Goal: Task Accomplishment & Management: Manage account settings

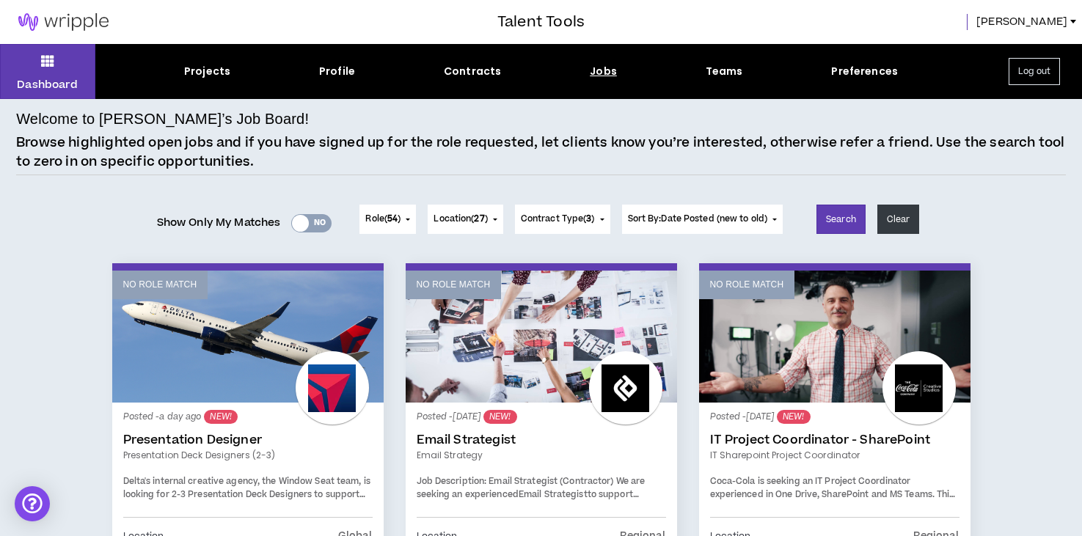
click at [1047, 22] on span "[PERSON_NAME]" at bounding box center [1021, 22] width 91 height 16
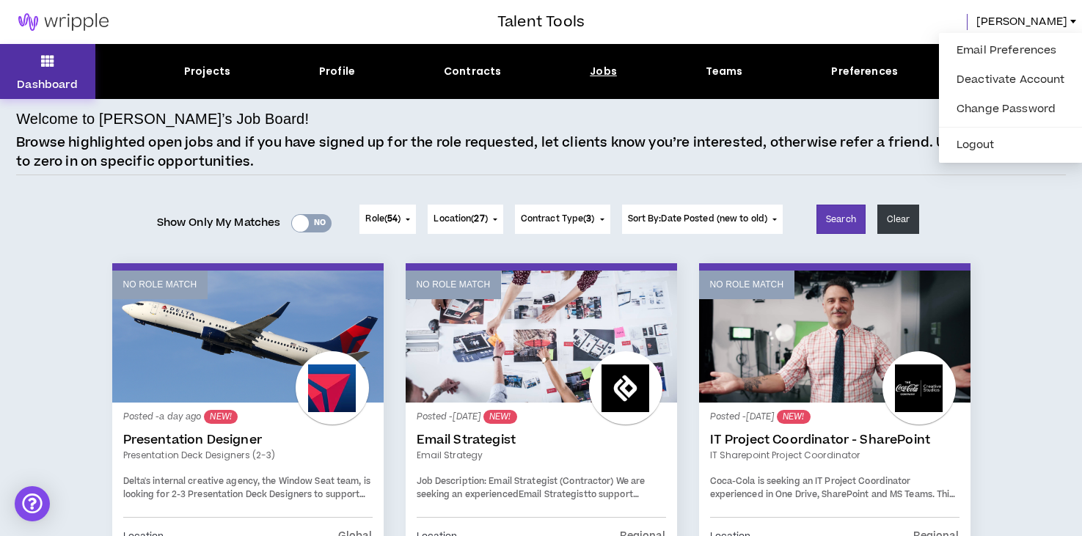
click at [54, 52] on icon at bounding box center [47, 61] width 13 height 21
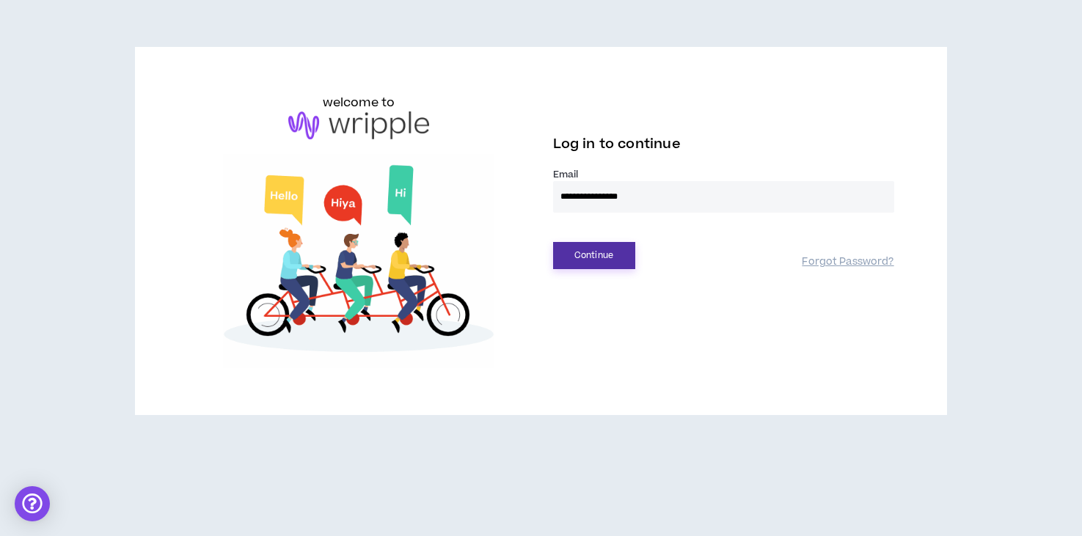
type input "**********"
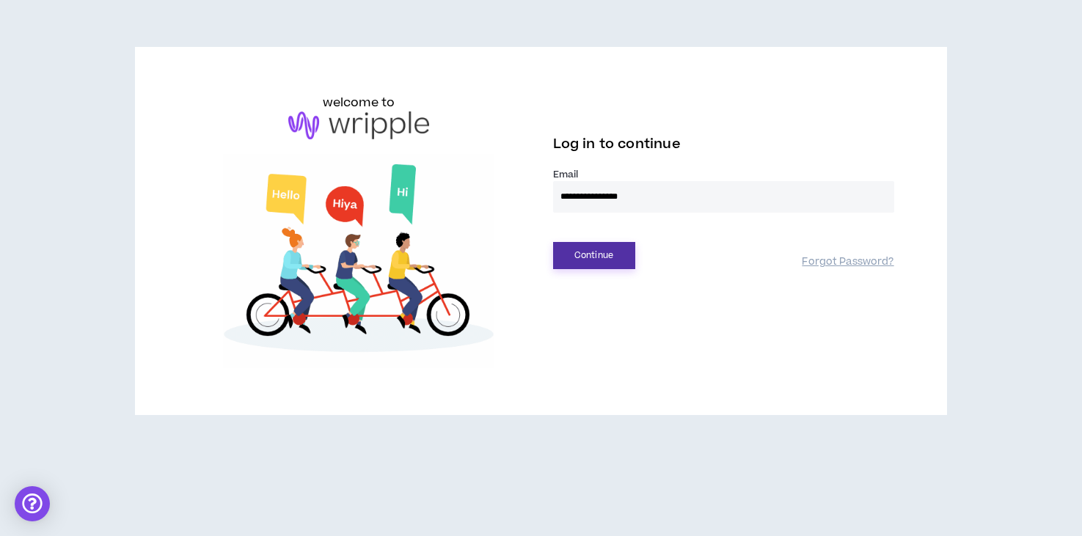
click at [595, 247] on button "Continue" at bounding box center [594, 255] width 82 height 27
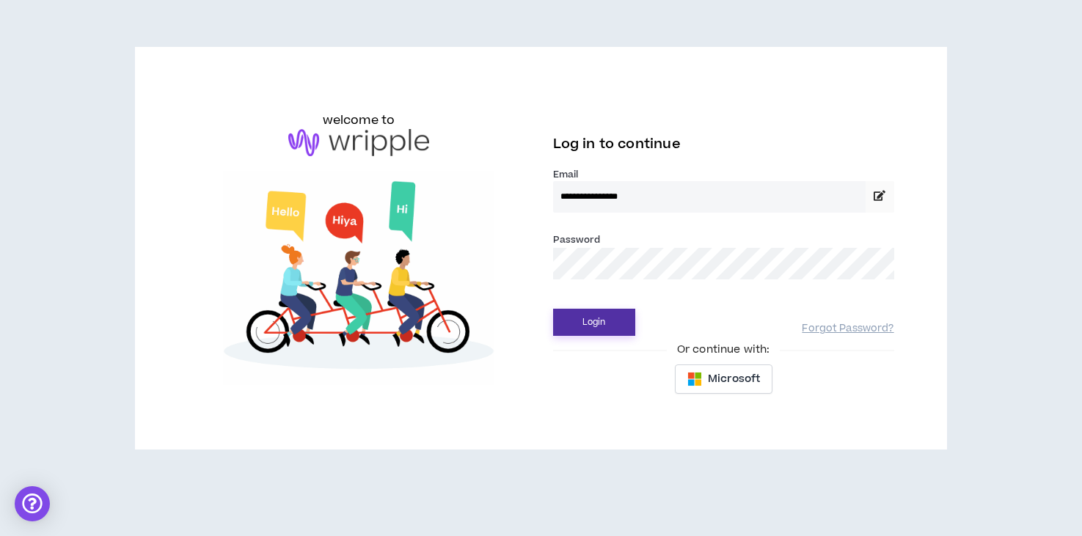
click at [582, 316] on button "Login" at bounding box center [594, 322] width 82 height 27
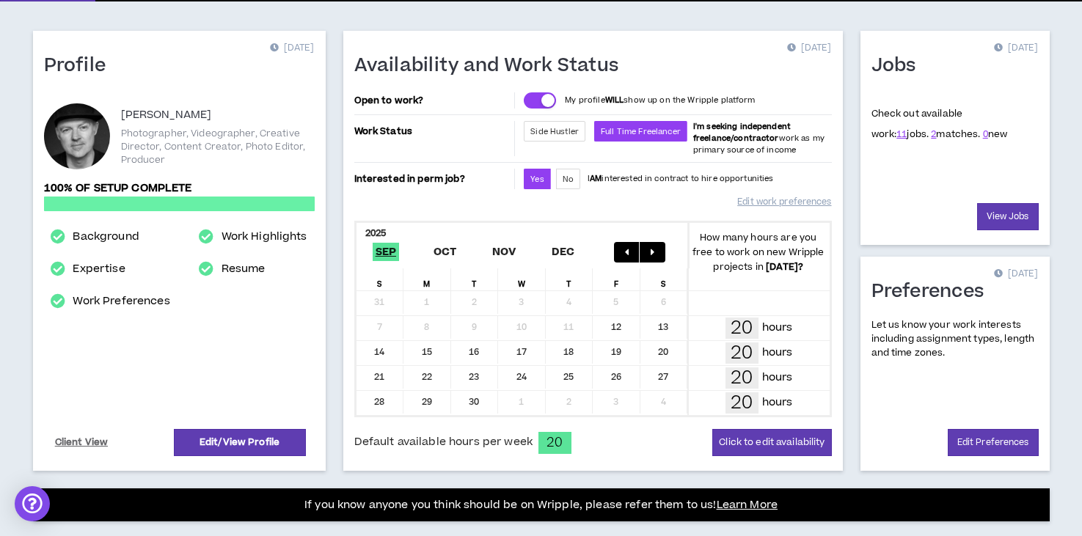
scroll to position [97, 0]
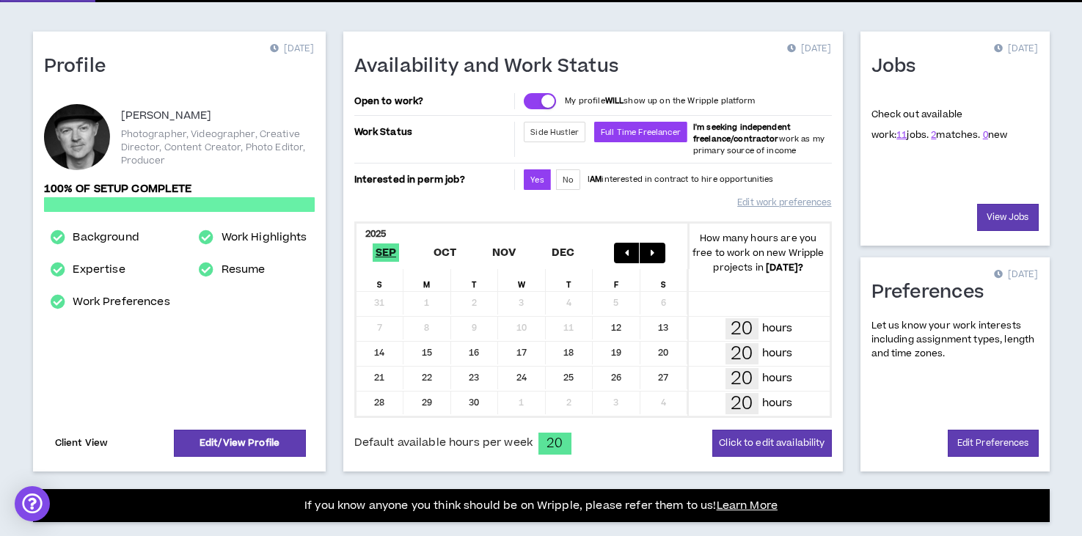
click at [91, 444] on link "Client View" at bounding box center [82, 443] width 58 height 26
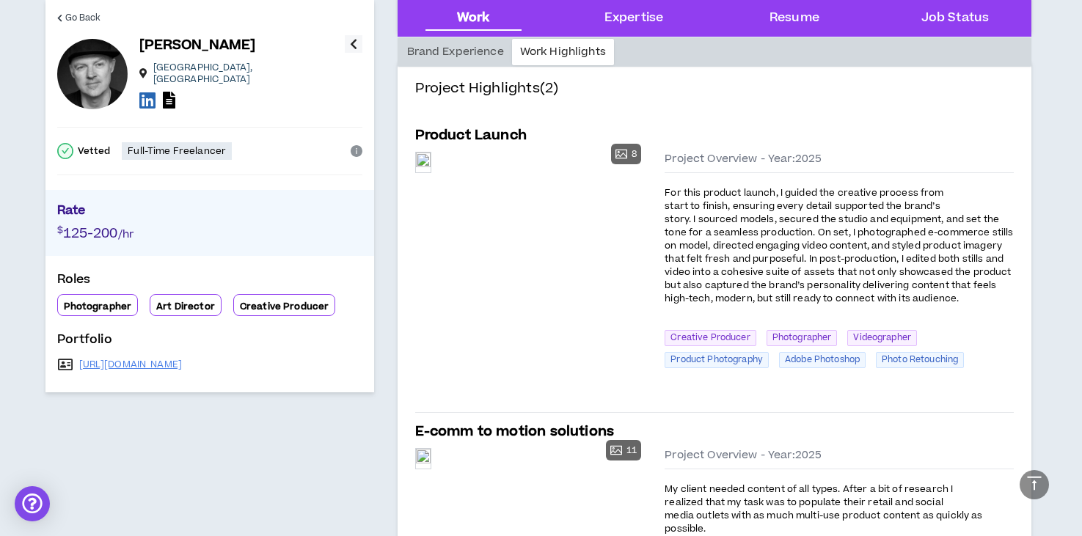
scroll to position [268, 0]
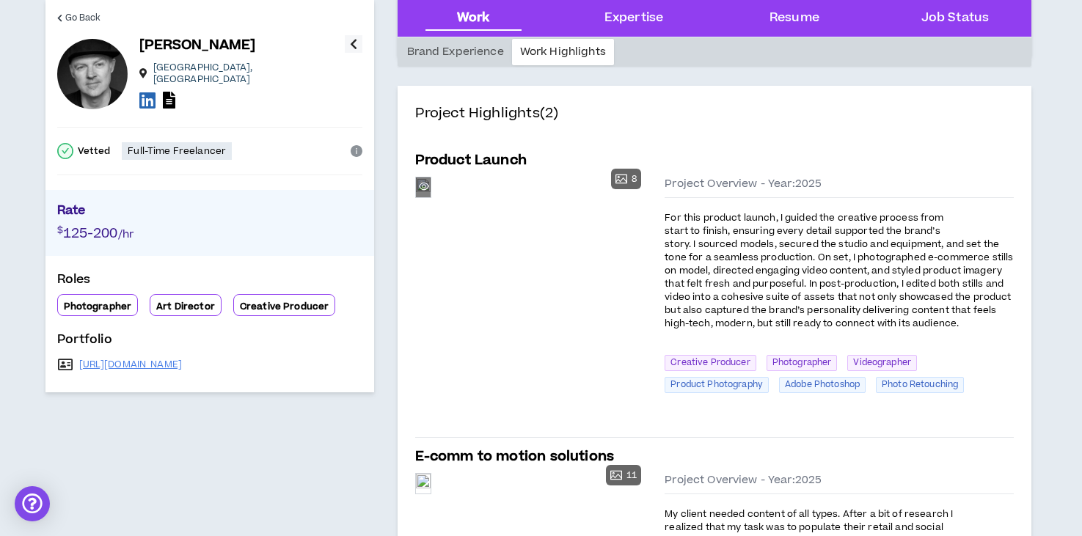
click at [430, 197] on div "Preview" at bounding box center [423, 187] width 15 height 20
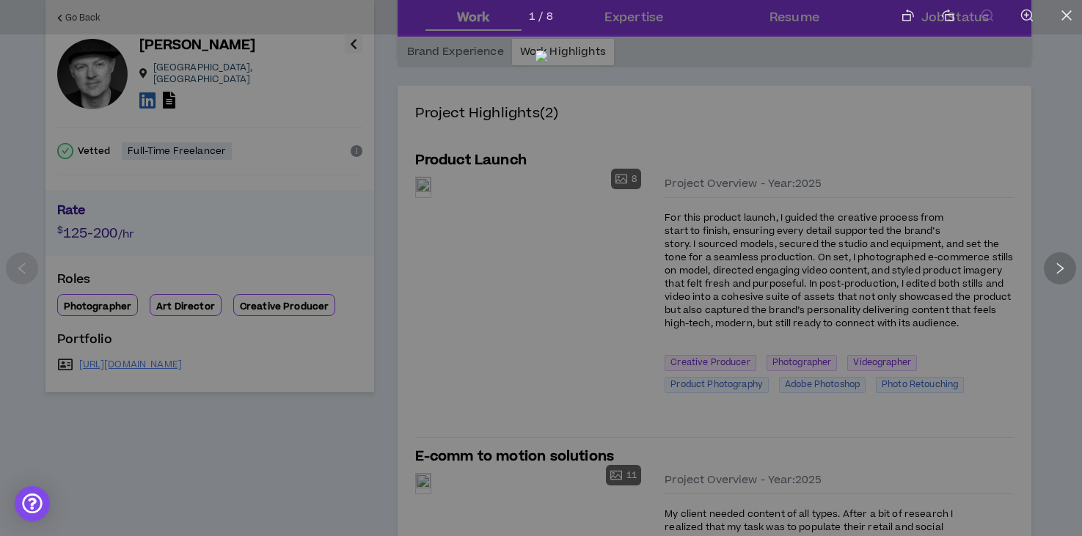
click at [1048, 264] on div at bounding box center [1059, 268] width 32 height 32
click at [1047, 264] on div at bounding box center [1059, 268] width 32 height 32
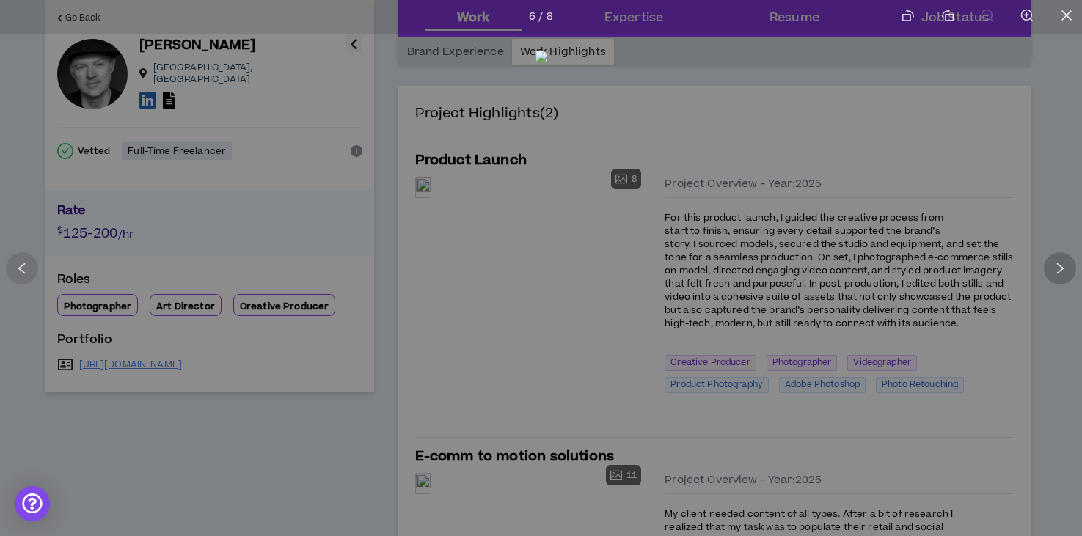
click at [1047, 264] on div at bounding box center [1059, 268] width 32 height 32
click at [20, 258] on div at bounding box center [22, 268] width 32 height 32
click at [38, 180] on div at bounding box center [541, 268] width 1082 height 536
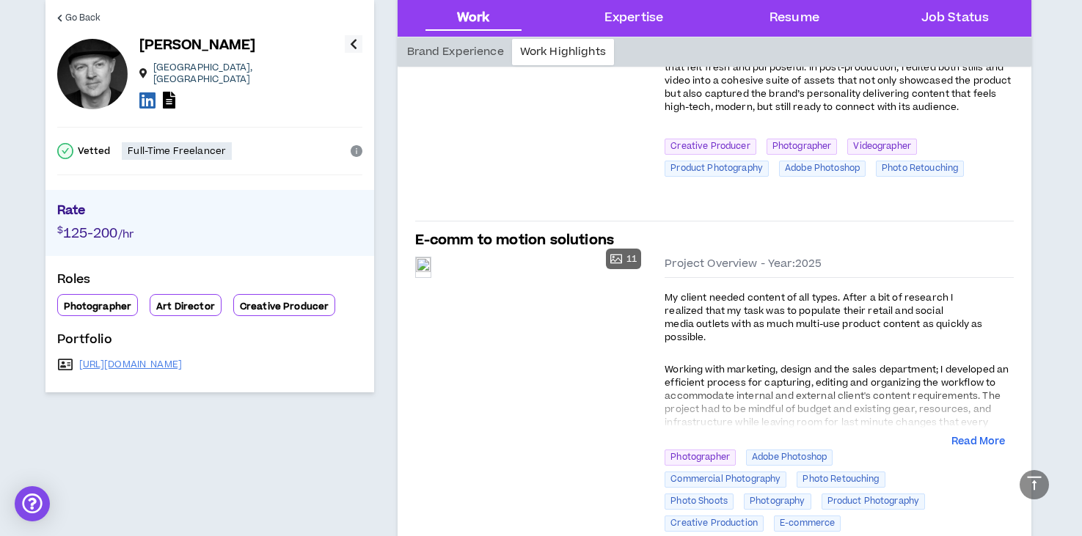
scroll to position [540, 0]
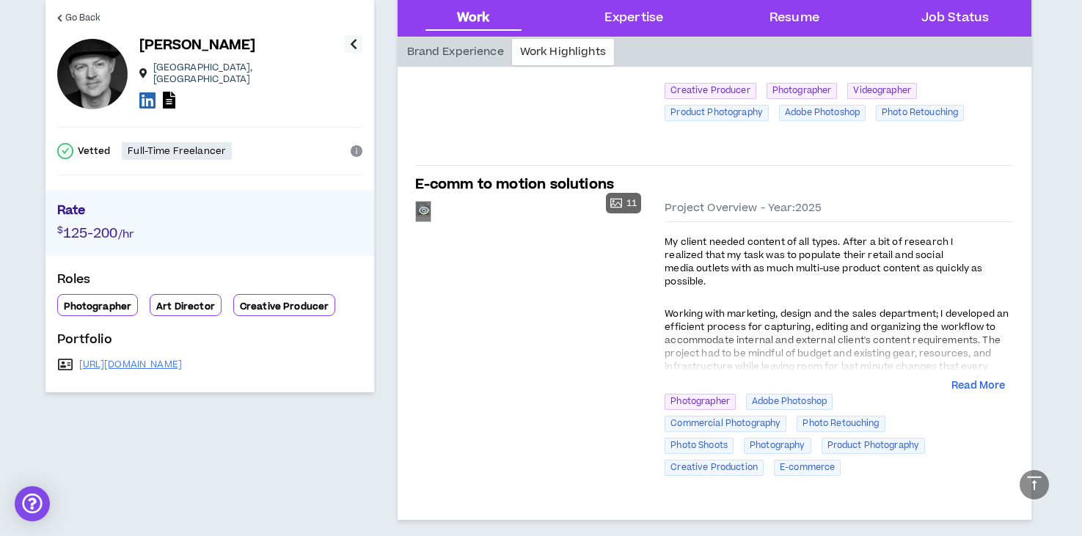
click at [430, 221] on div "Preview" at bounding box center [423, 212] width 15 height 20
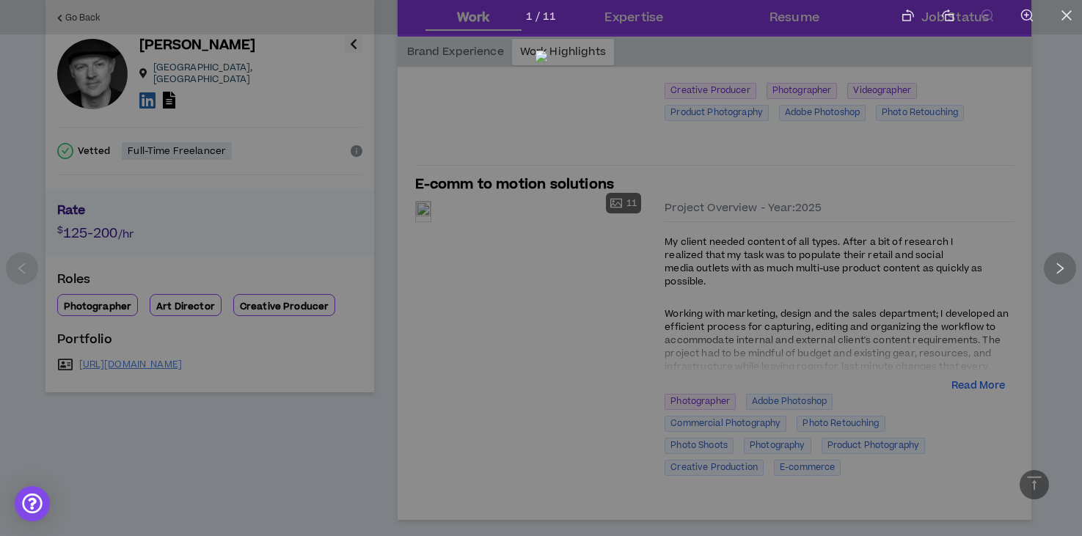
click at [1059, 266] on icon "right" at bounding box center [1059, 268] width 13 height 13
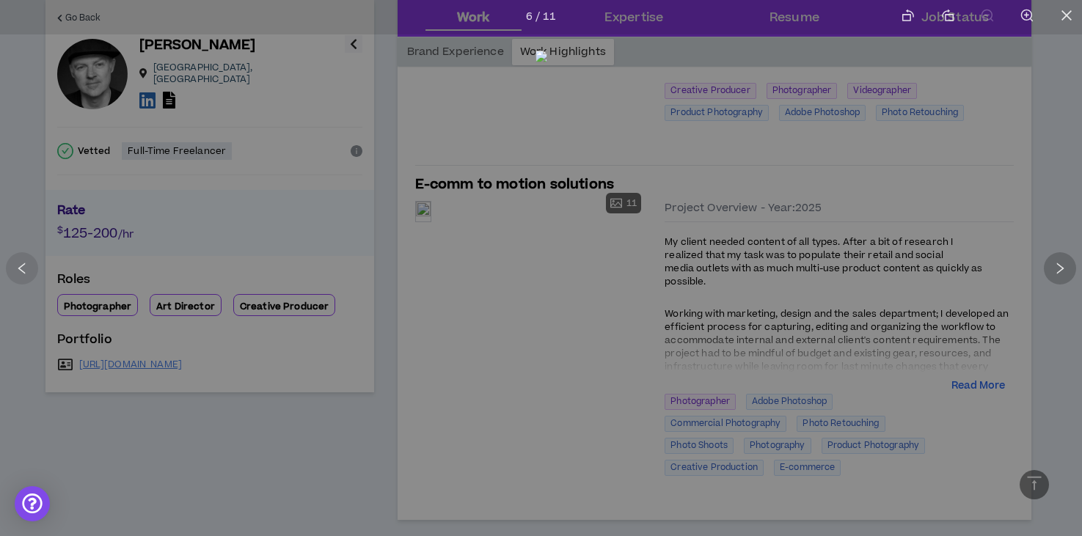
click at [1059, 266] on icon "right" at bounding box center [1059, 268] width 13 height 13
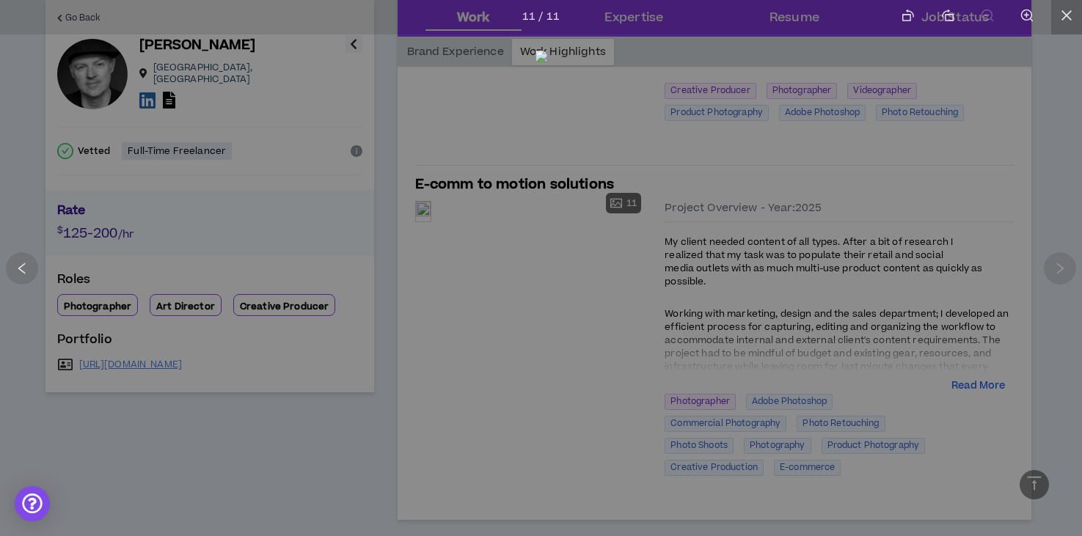
click at [1062, 8] on li at bounding box center [1066, 17] width 31 height 34
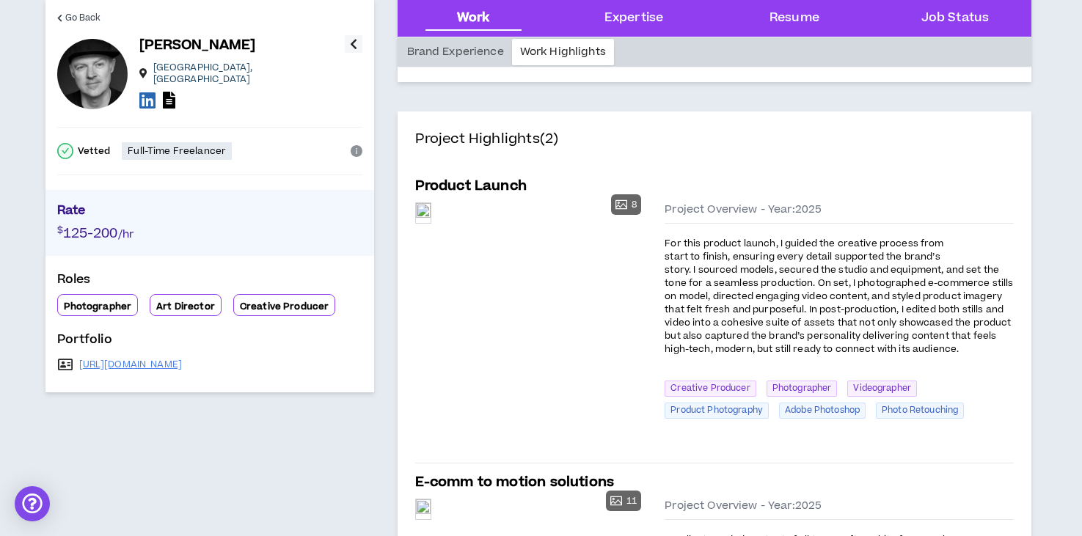
scroll to position [240, 0]
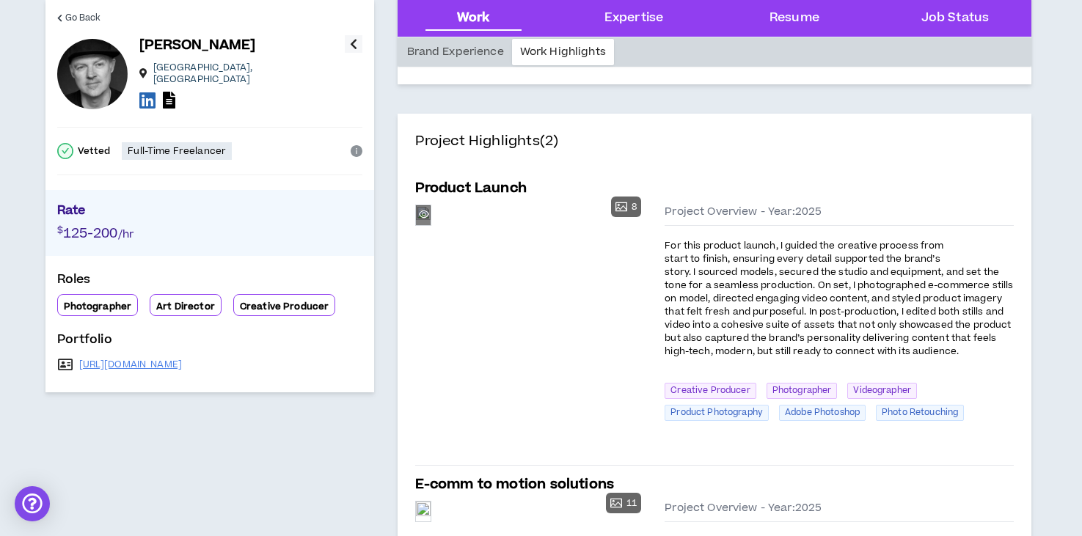
click at [430, 225] on div "Preview" at bounding box center [423, 215] width 15 height 20
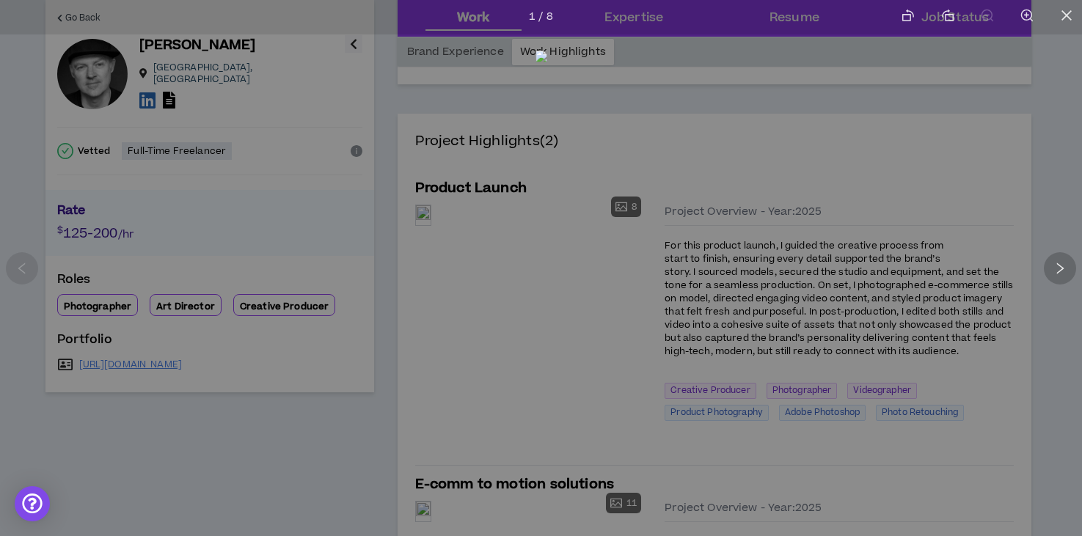
click at [1054, 264] on icon "right" at bounding box center [1059, 268] width 13 height 13
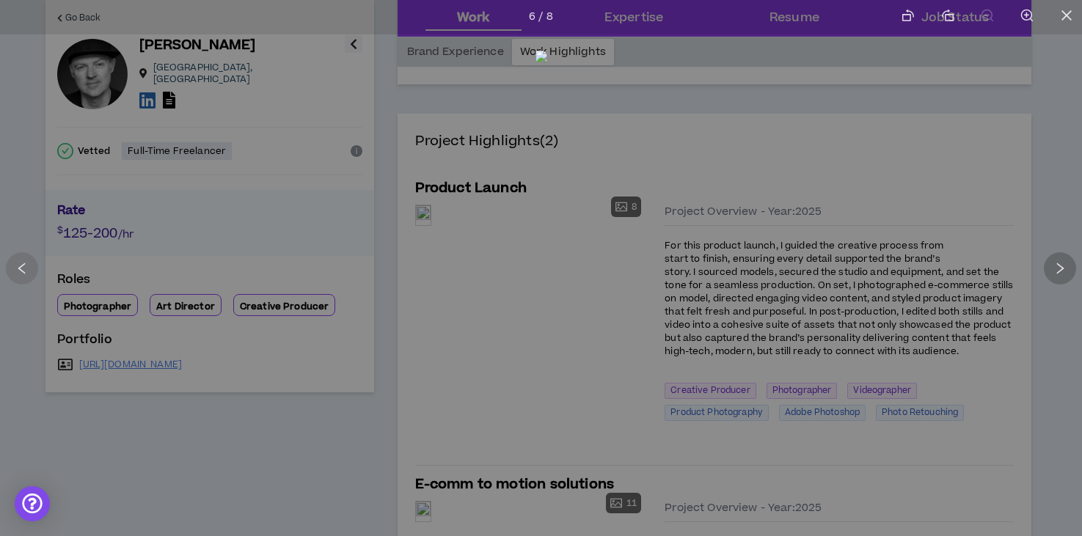
click at [1054, 264] on icon "right" at bounding box center [1059, 268] width 13 height 13
click at [1064, 11] on icon "close" at bounding box center [1066, 15] width 13 height 13
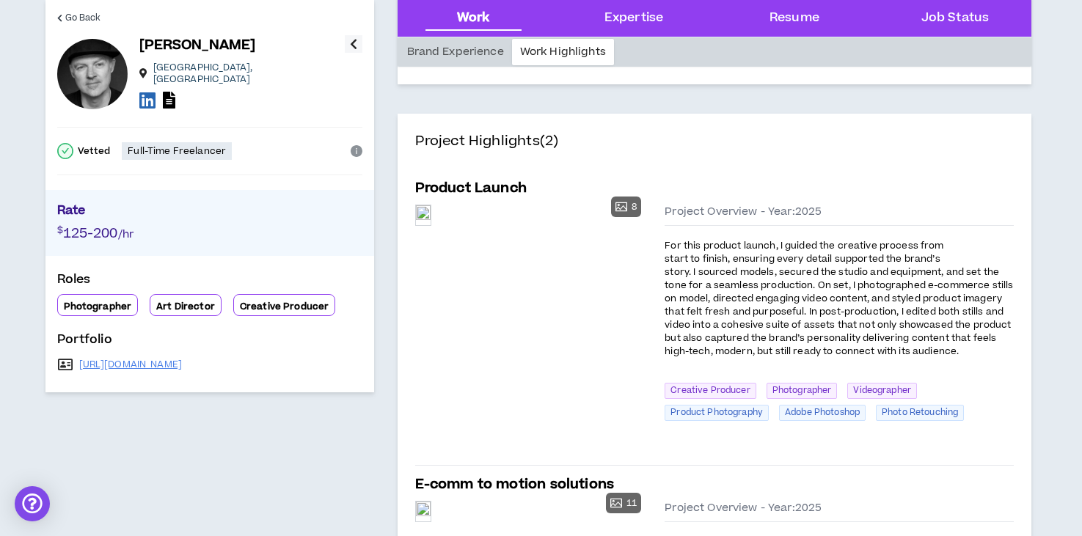
click at [350, 42] on icon "button" at bounding box center [353, 44] width 7 height 18
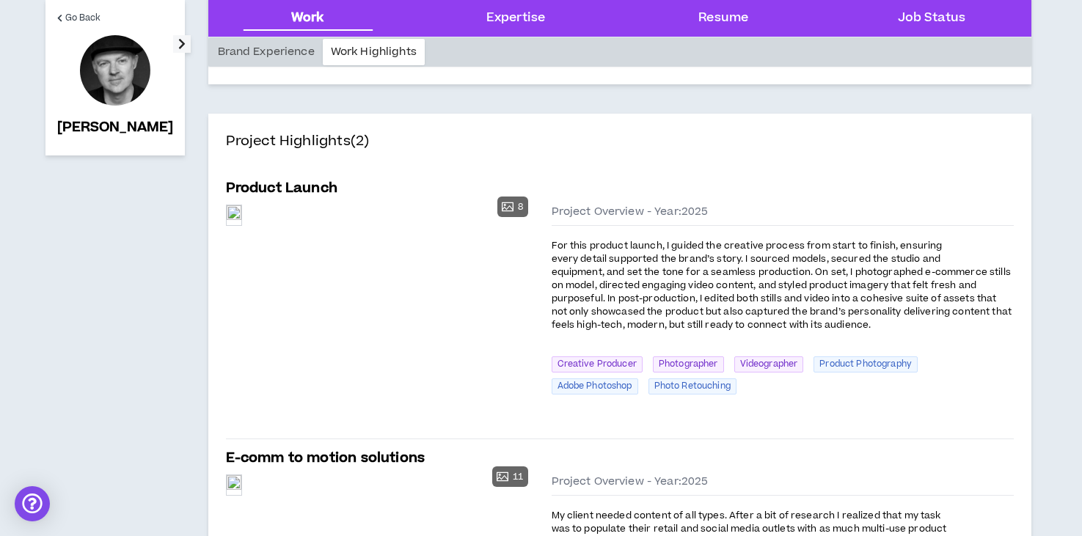
click at [173, 47] on button "button" at bounding box center [182, 44] width 18 height 18
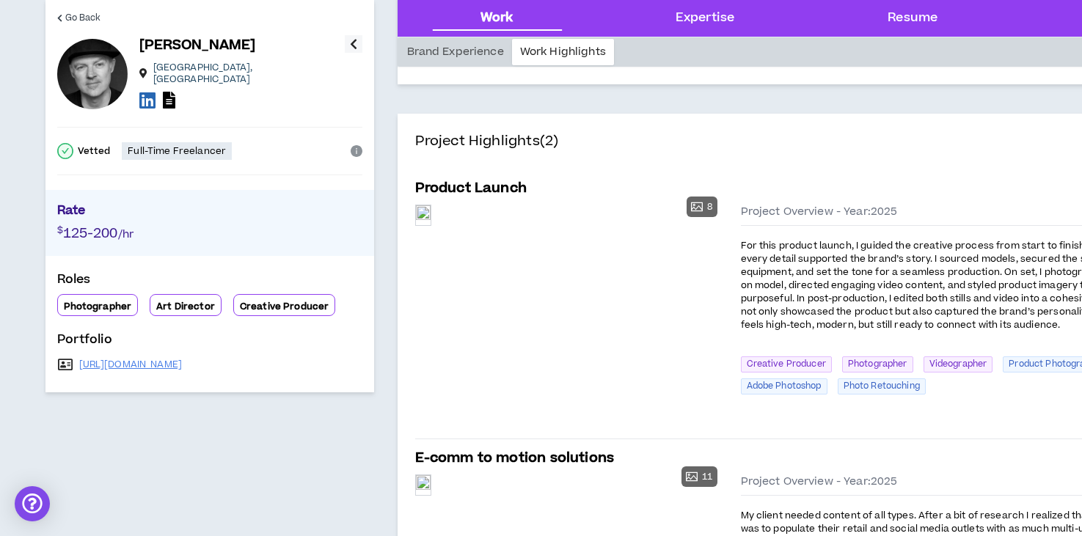
click at [355, 145] on icon "info-circle" at bounding box center [356, 151] width 12 height 12
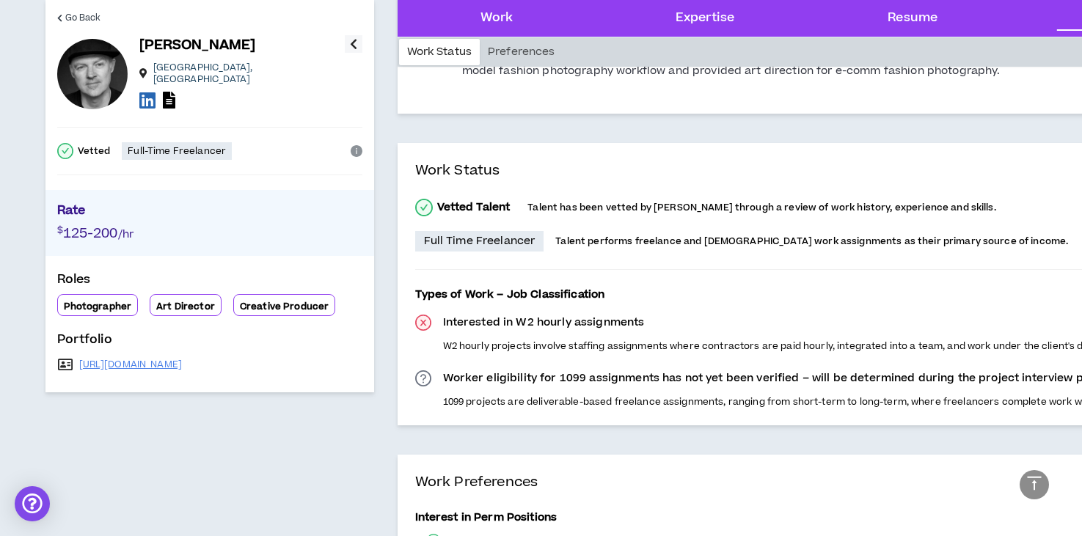
scroll to position [2018, 2]
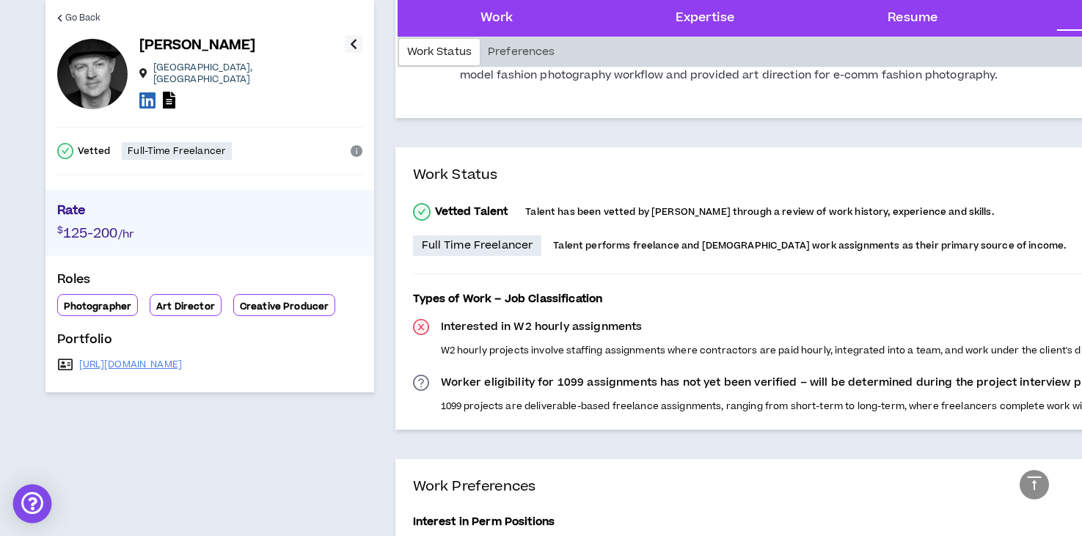
click at [30, 502] on div "Open Intercom Messenger" at bounding box center [32, 504] width 39 height 39
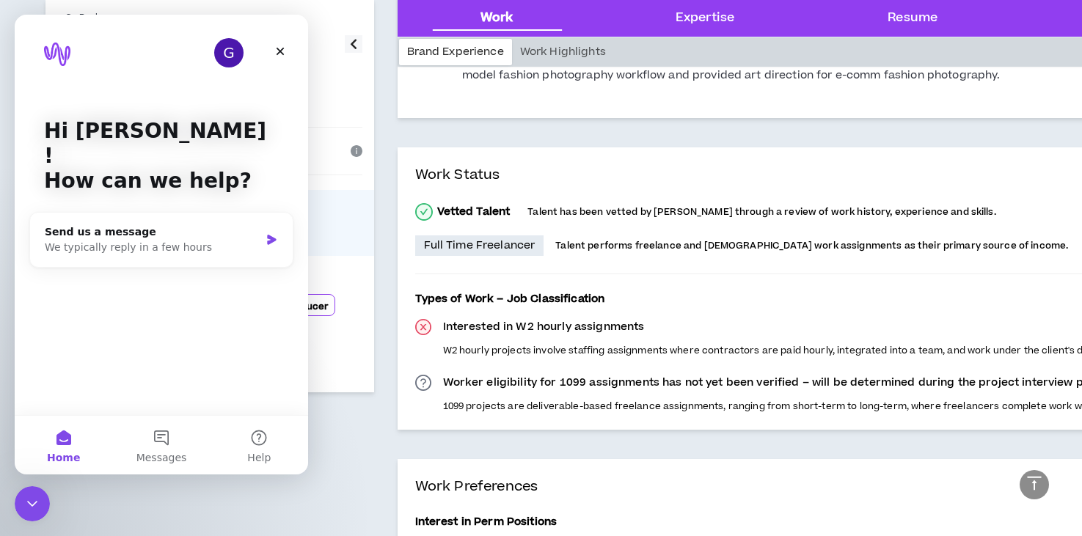
scroll to position [0, 0]
click at [278, 54] on icon "Close" at bounding box center [280, 52] width 8 height 8
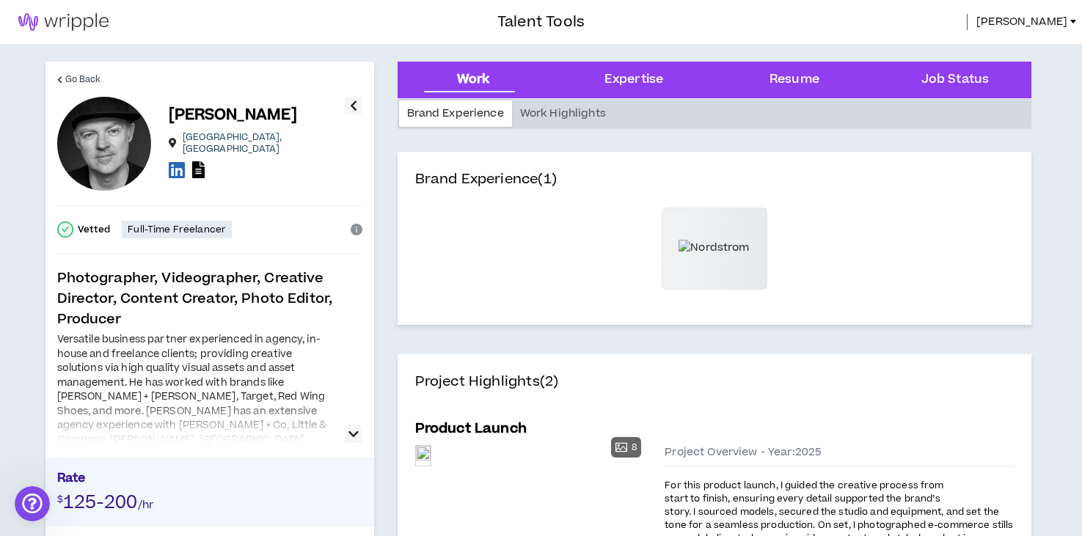
click at [1054, 21] on span "[PERSON_NAME]" at bounding box center [1021, 22] width 91 height 16
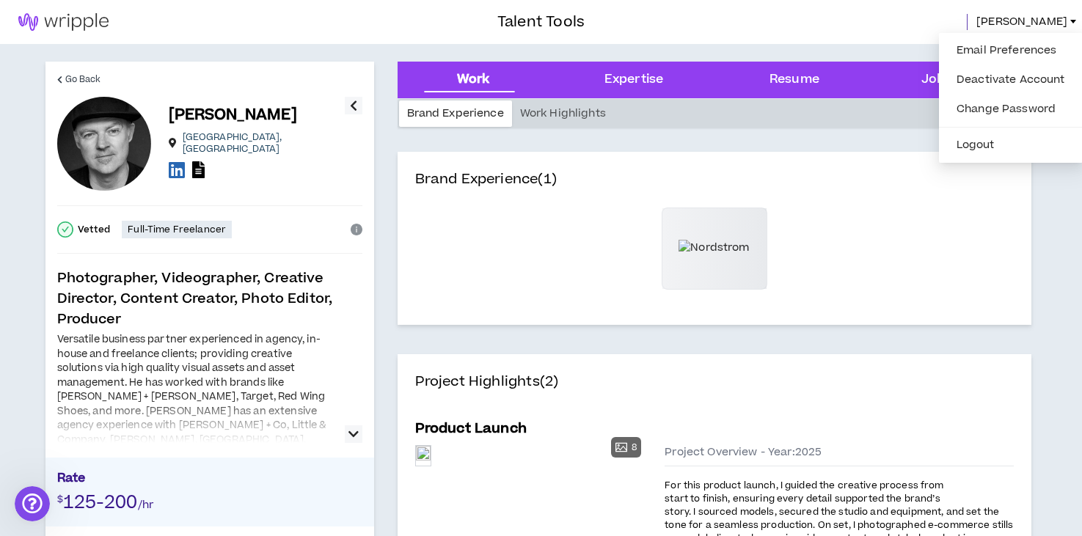
click at [1054, 21] on span "[PERSON_NAME]" at bounding box center [1021, 22] width 91 height 16
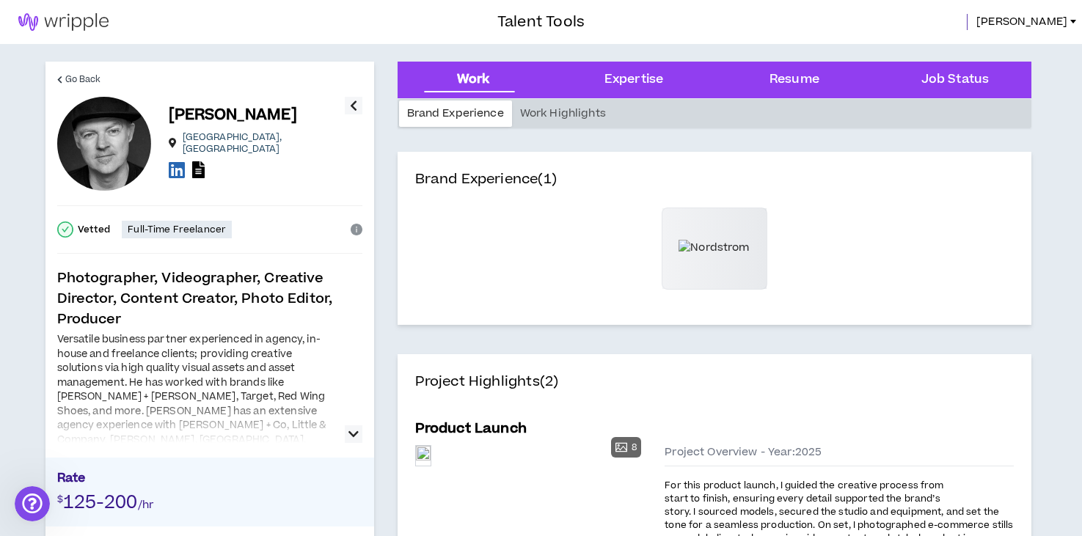
click at [65, 19] on img at bounding box center [63, 22] width 127 height 18
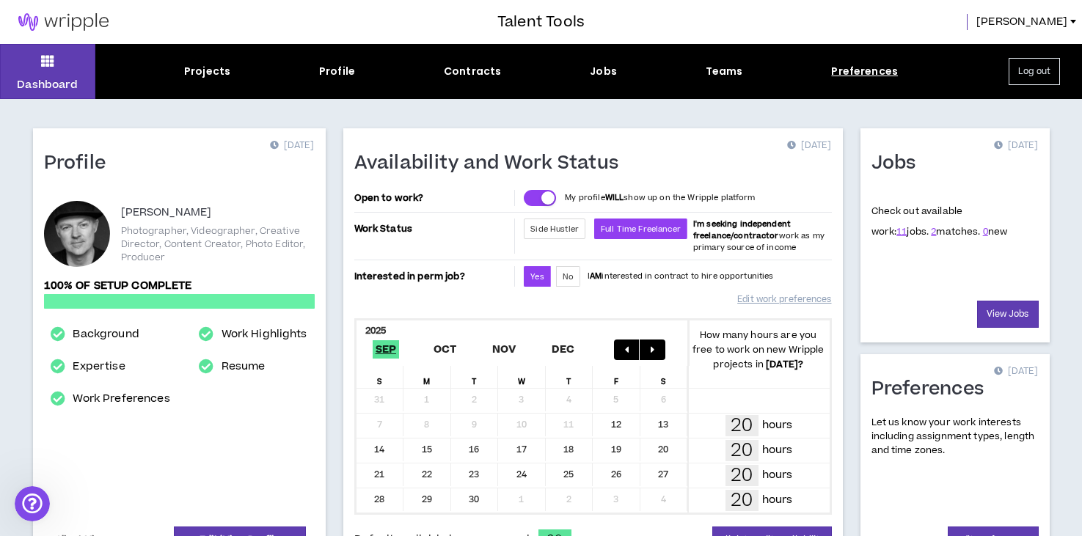
click at [859, 73] on div "Preferences" at bounding box center [864, 71] width 67 height 15
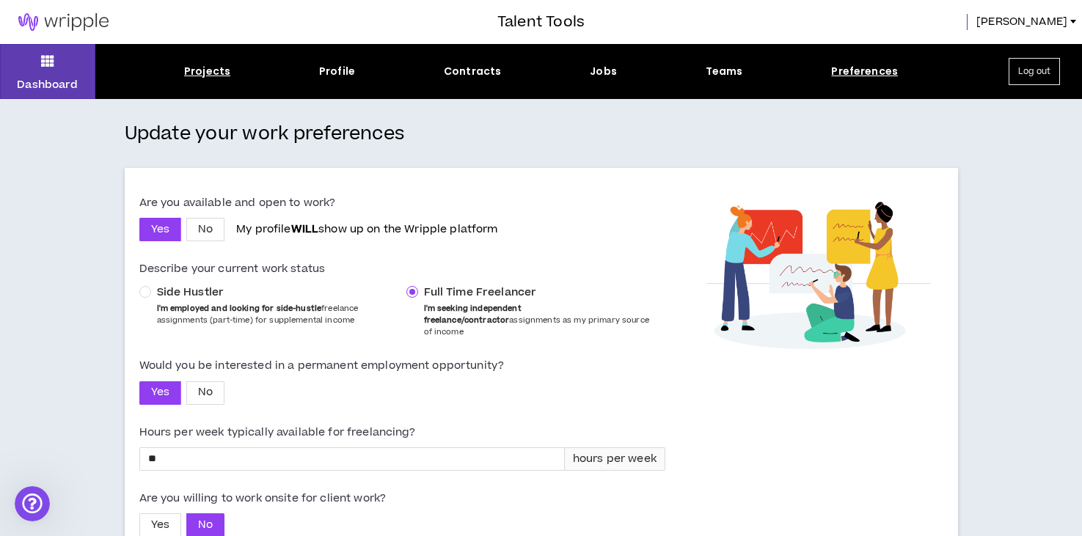
click at [219, 72] on div "Projects" at bounding box center [207, 71] width 46 height 15
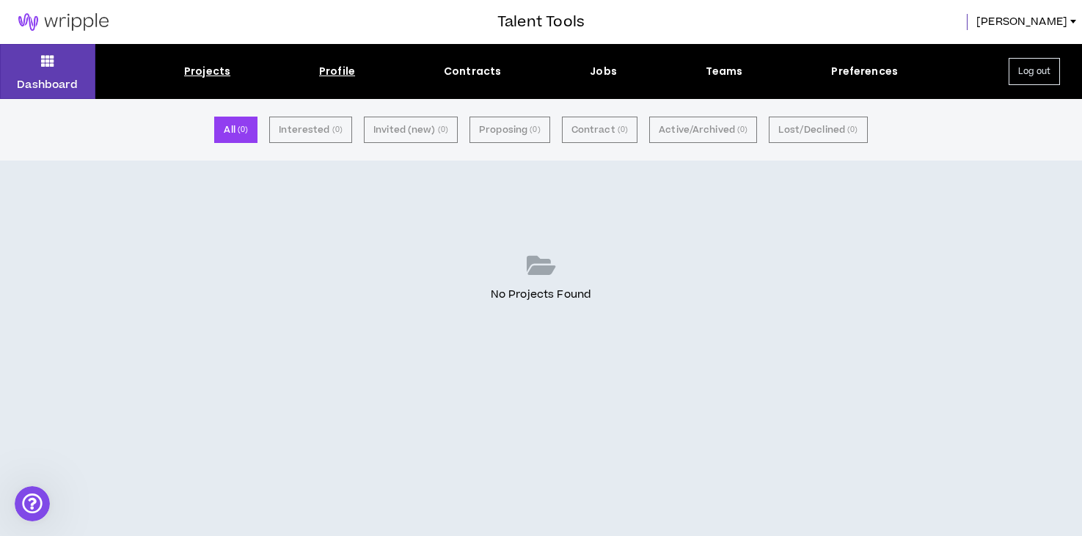
click at [342, 75] on div "Profile" at bounding box center [337, 71] width 36 height 15
select select "*"
select select "US"
select select "*******"
select select "*"
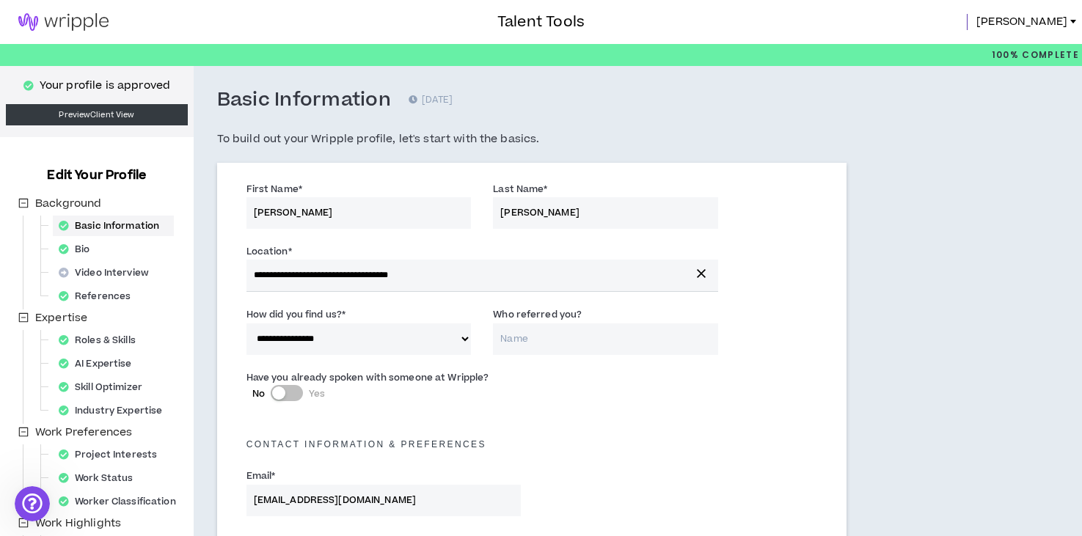
click at [56, 16] on img at bounding box center [63, 22] width 127 height 18
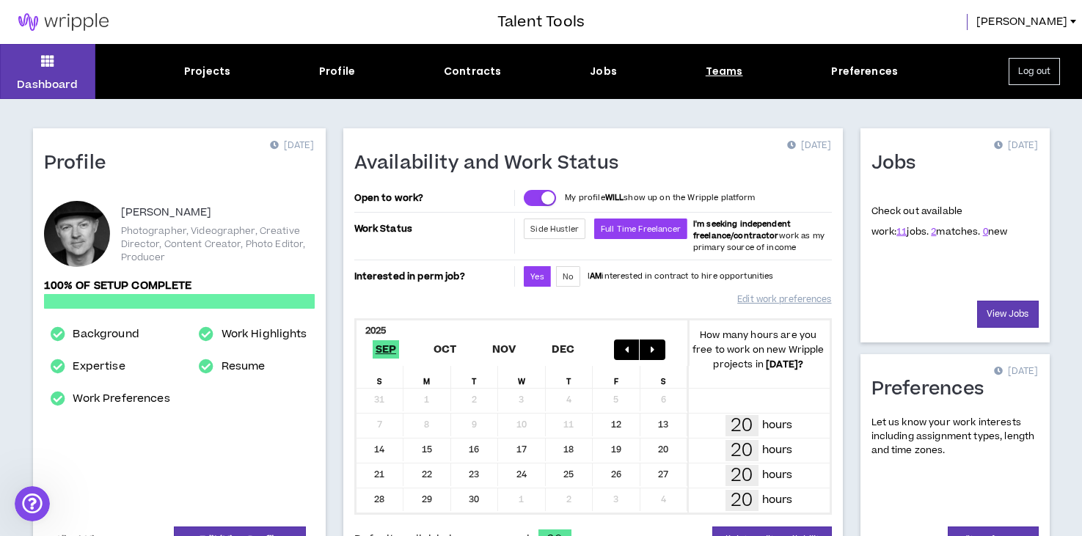
click at [720, 73] on div "Teams" at bounding box center [723, 71] width 37 height 15
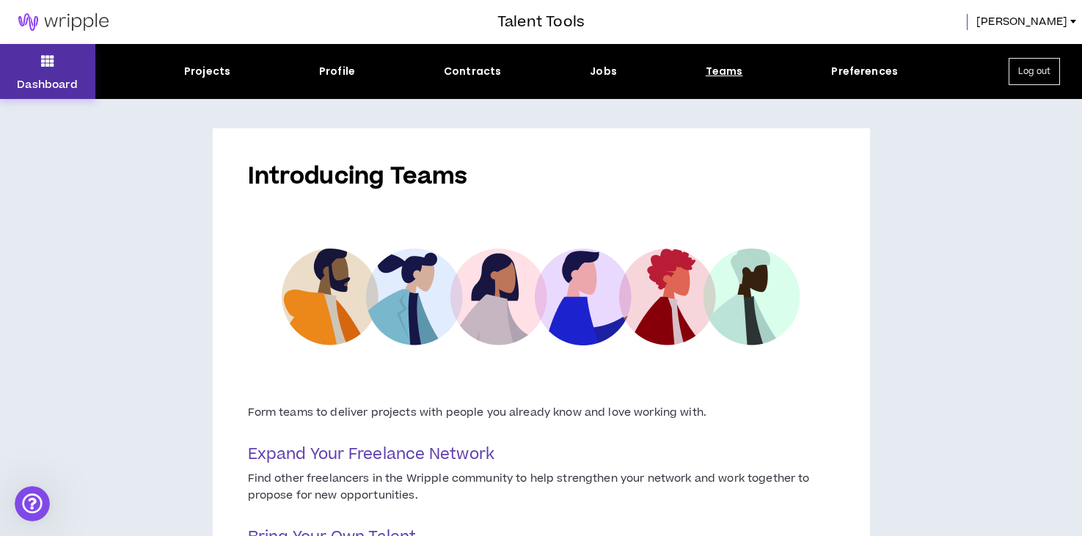
click at [54, 71] on button "Dashboard" at bounding box center [47, 71] width 95 height 55
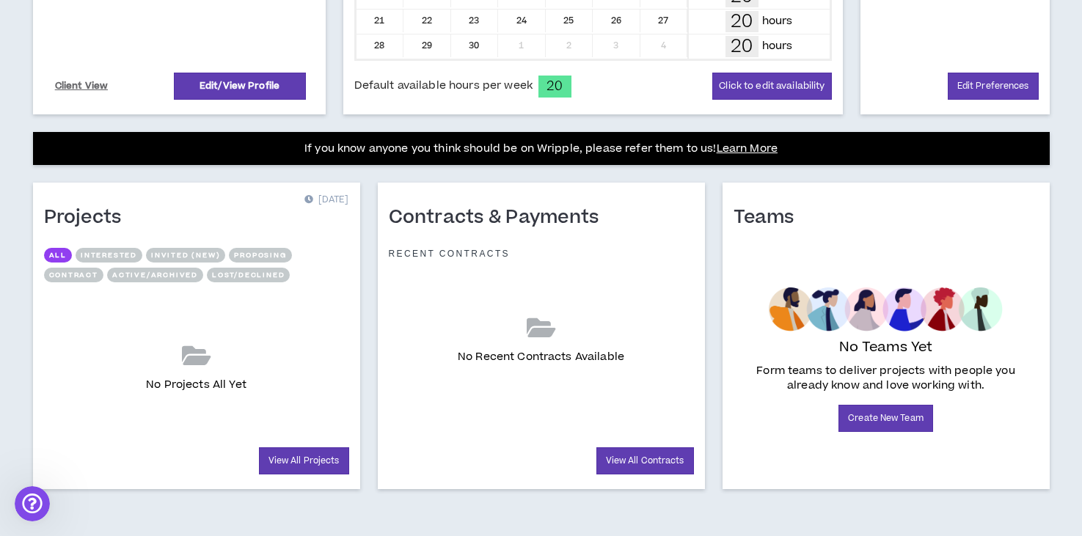
scroll to position [454, 0]
